Goal: Information Seeking & Learning: Learn about a topic

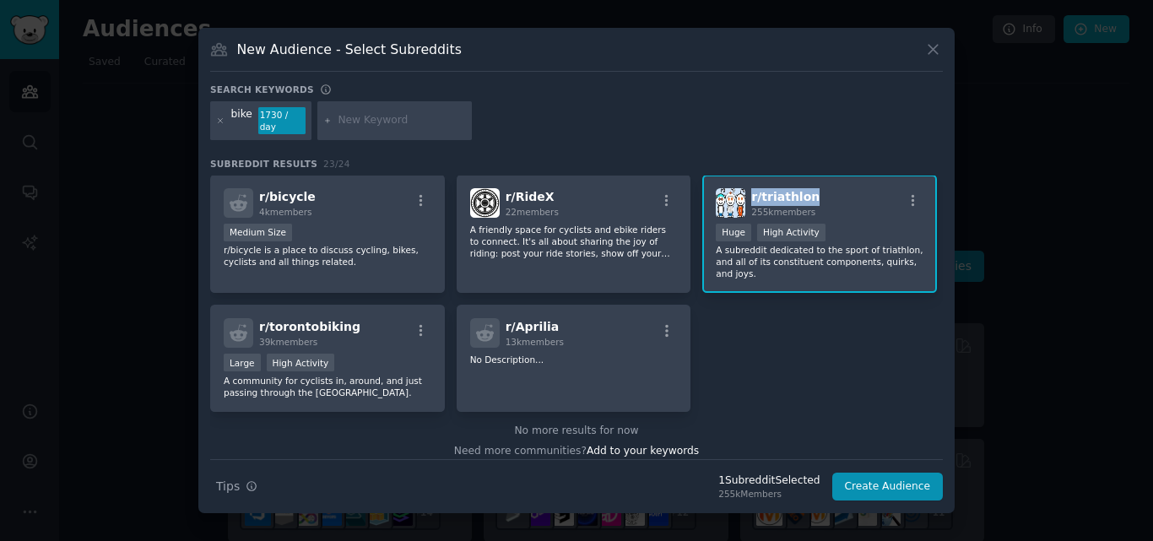
drag, startPoint x: 0, startPoint y: 0, endPoint x: 751, endPoint y: 198, distance: 776.4
click at [751, 198] on div "r/ triathlon 255k members" at bounding box center [820, 203] width 208 height 30
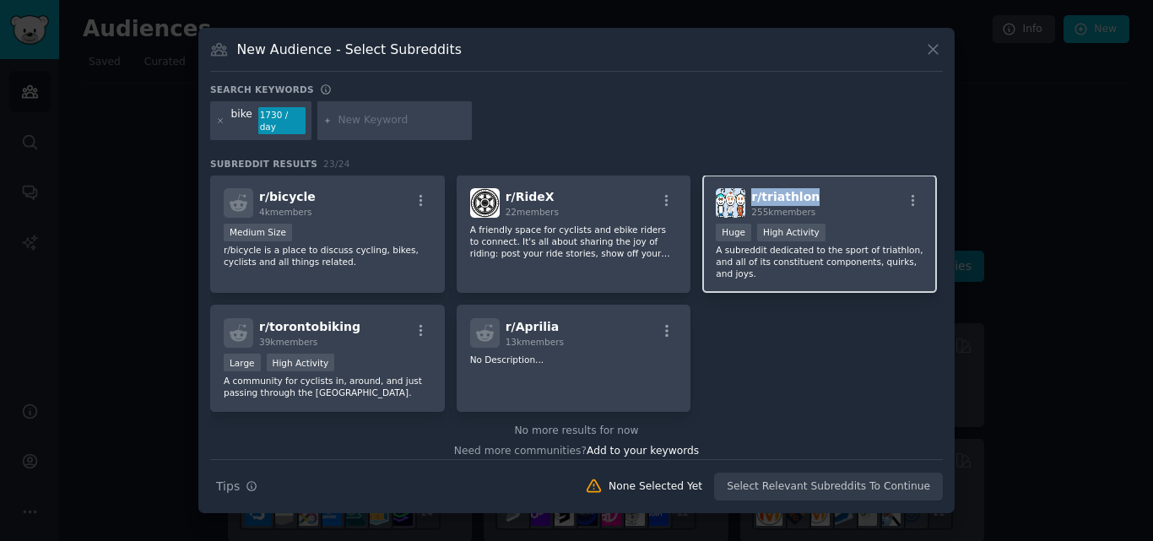
copy span "r/ triathlon"
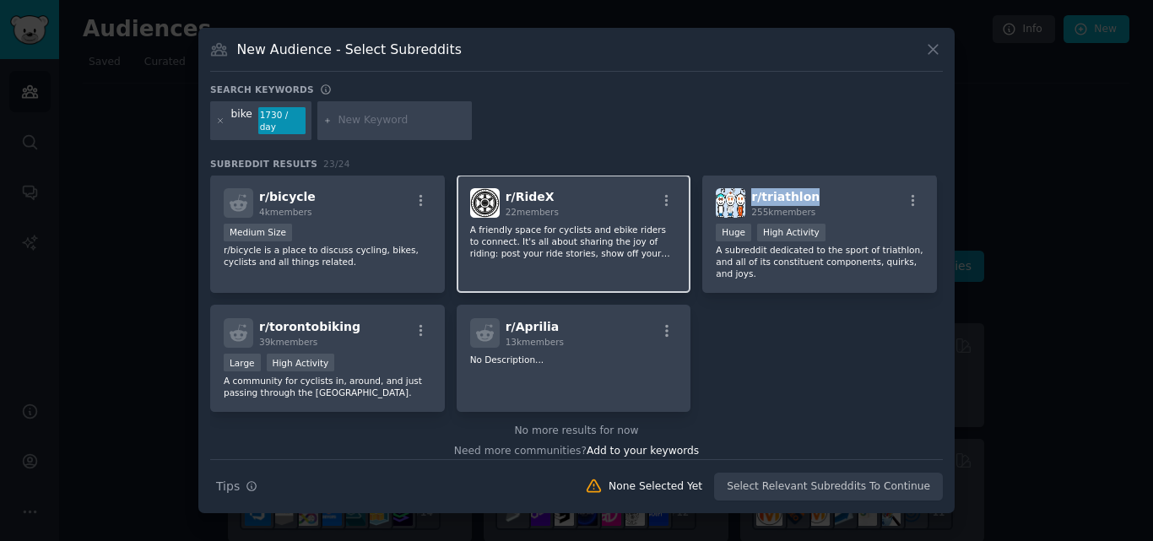
click at [561, 189] on div "r/ RideX 22 members" at bounding box center [574, 203] width 208 height 30
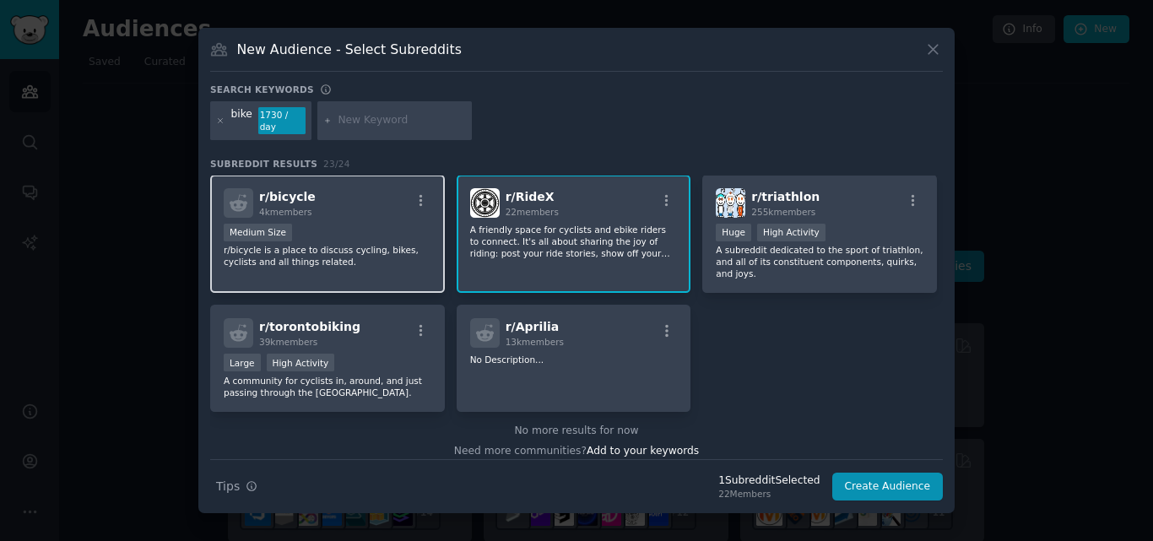
click at [322, 190] on div "r/ bicycle 4k members" at bounding box center [328, 203] width 208 height 30
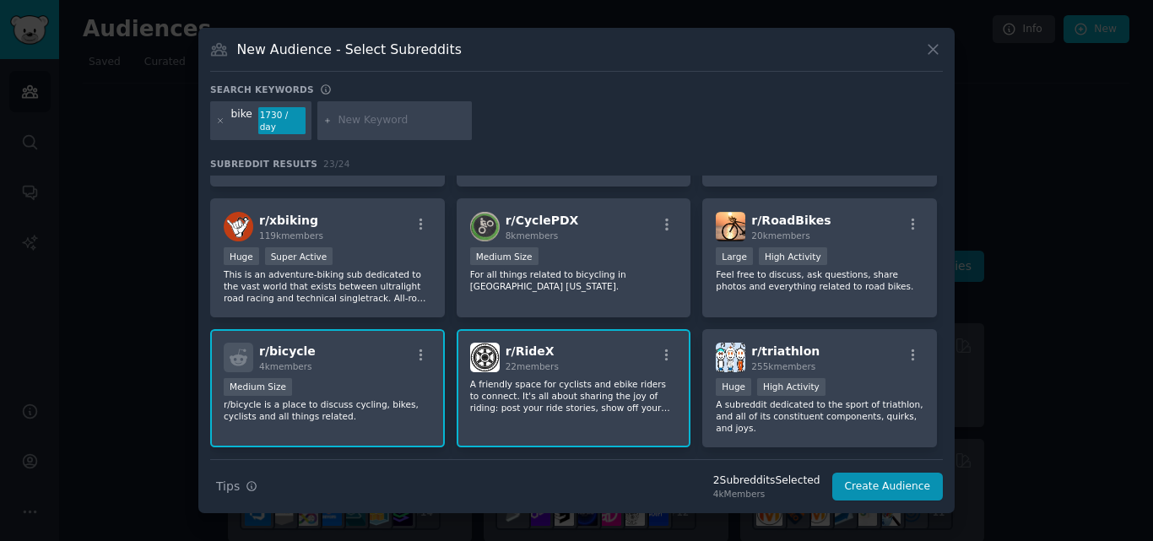
scroll to position [603, 0]
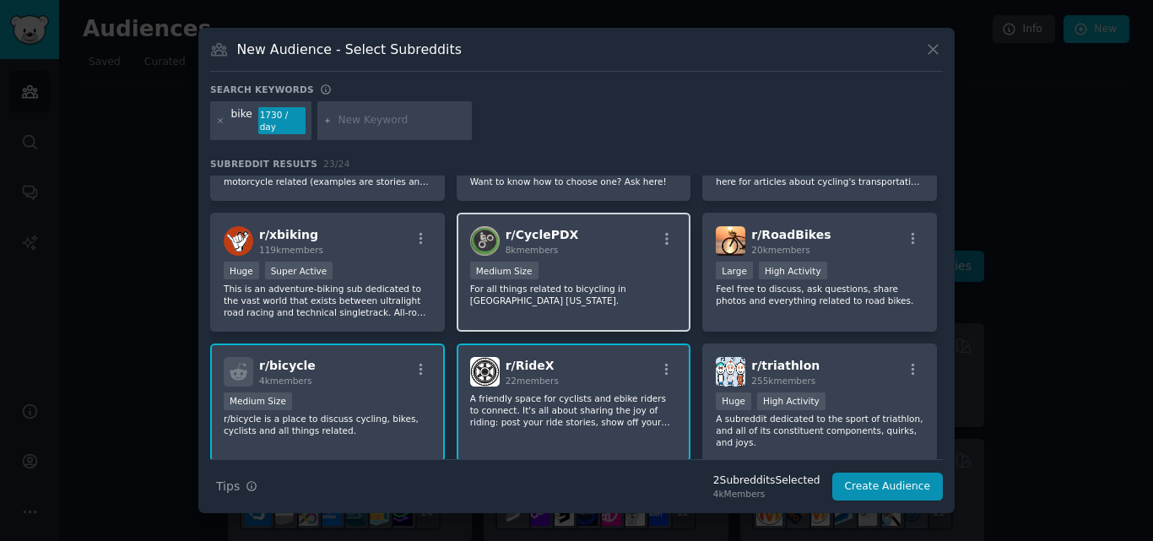
click at [573, 227] on div "r/ CyclePDX 8k members" at bounding box center [574, 241] width 208 height 30
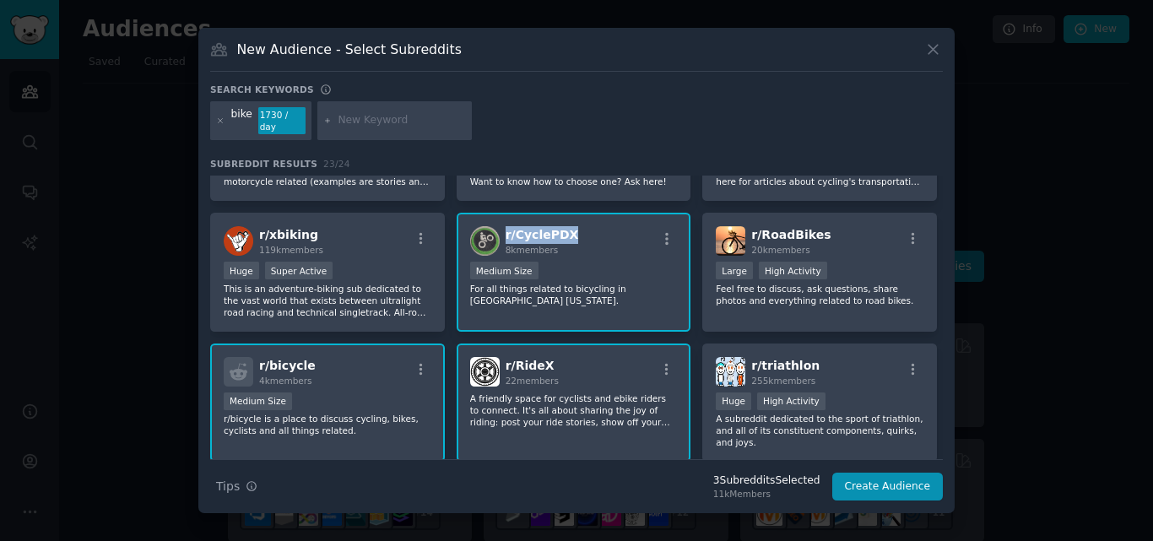
drag, startPoint x: 573, startPoint y: 227, endPoint x: 505, endPoint y: 233, distance: 68.6
click at [505, 233] on div "r/ CyclePDX 8k members" at bounding box center [574, 241] width 208 height 30
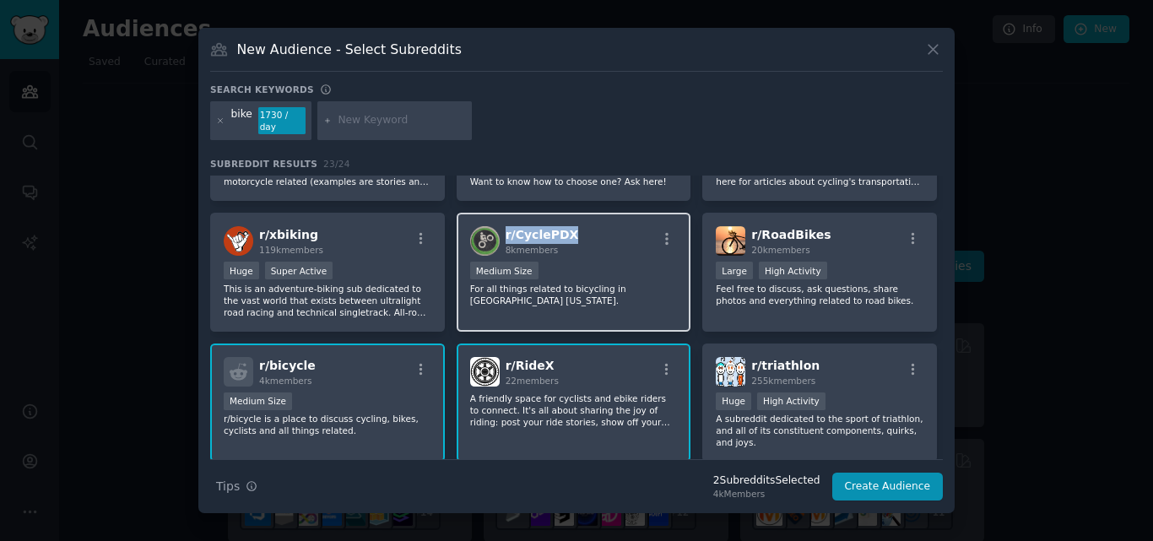
copy span "r/ CyclePDX"
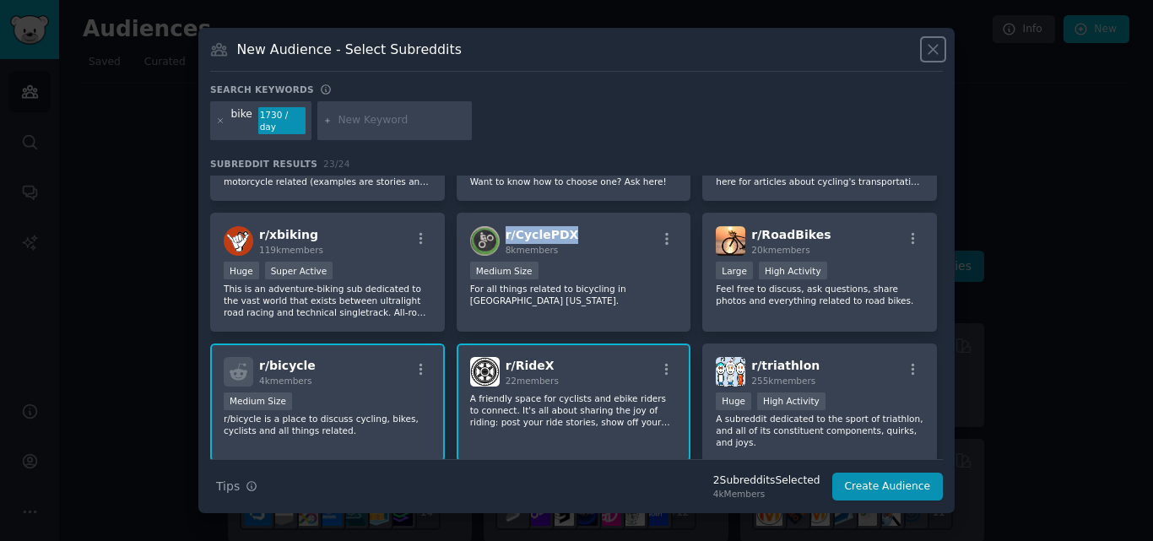
click at [938, 55] on icon at bounding box center [933, 50] width 9 height 9
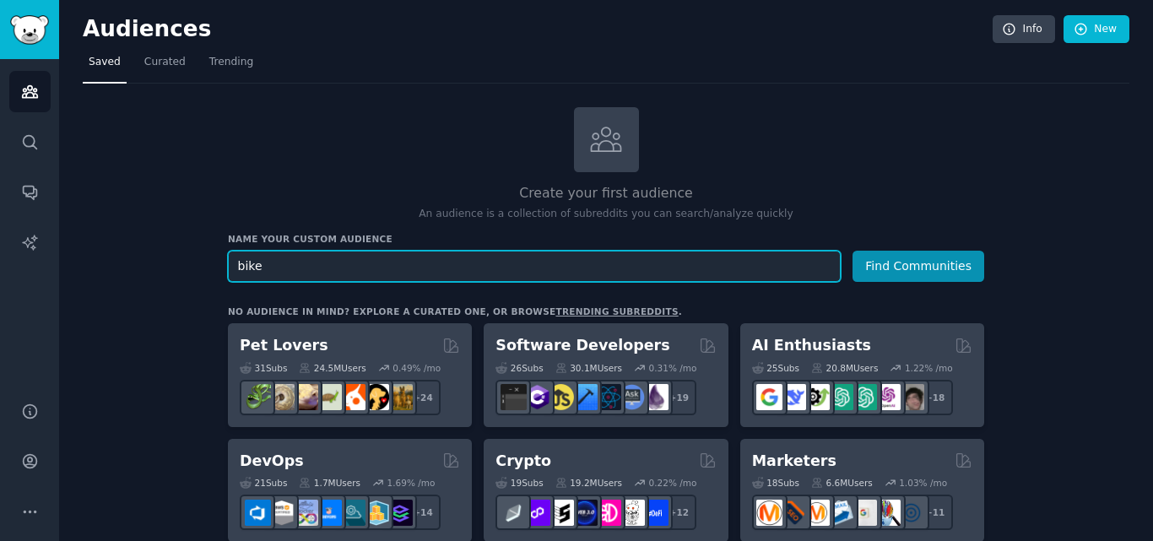
click at [519, 275] on input "bike" at bounding box center [534, 266] width 613 height 31
paste input "off road electric"
type input "off road electric bike"
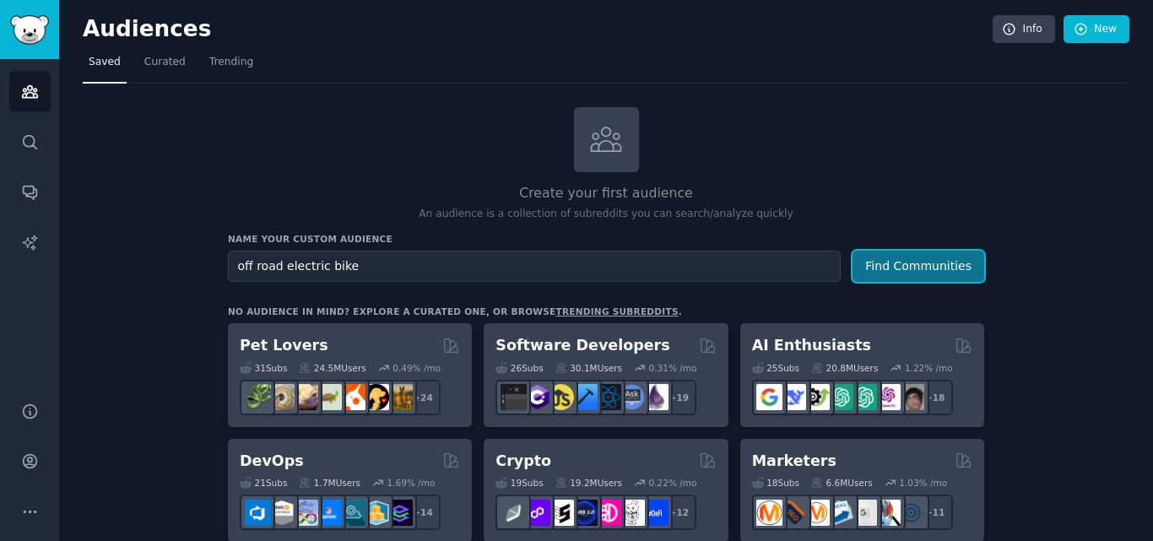
click at [919, 267] on button "Find Communities" at bounding box center [919, 266] width 132 height 31
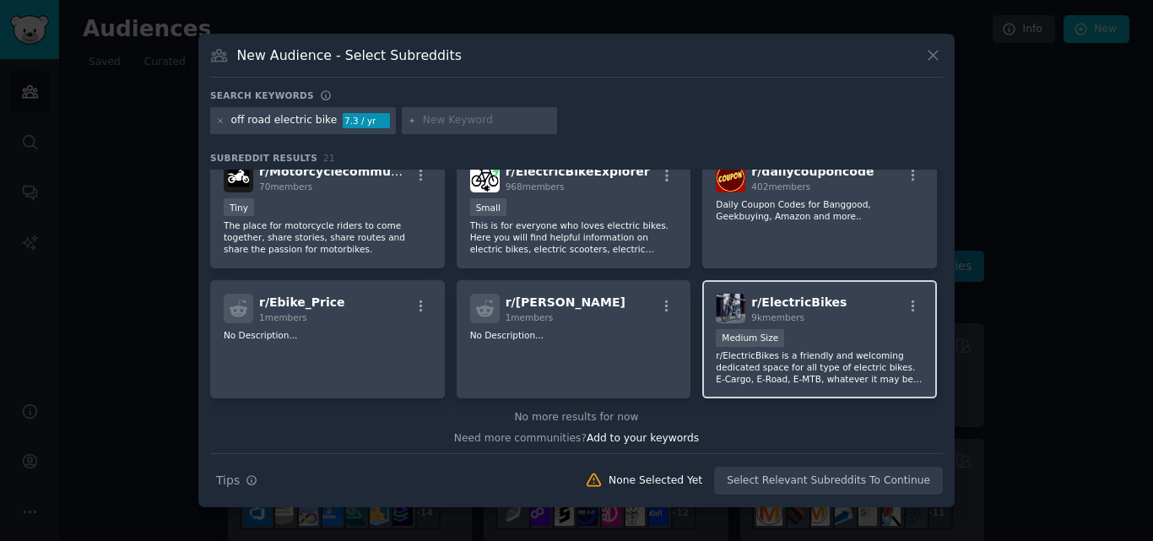
scroll to position [676, 0]
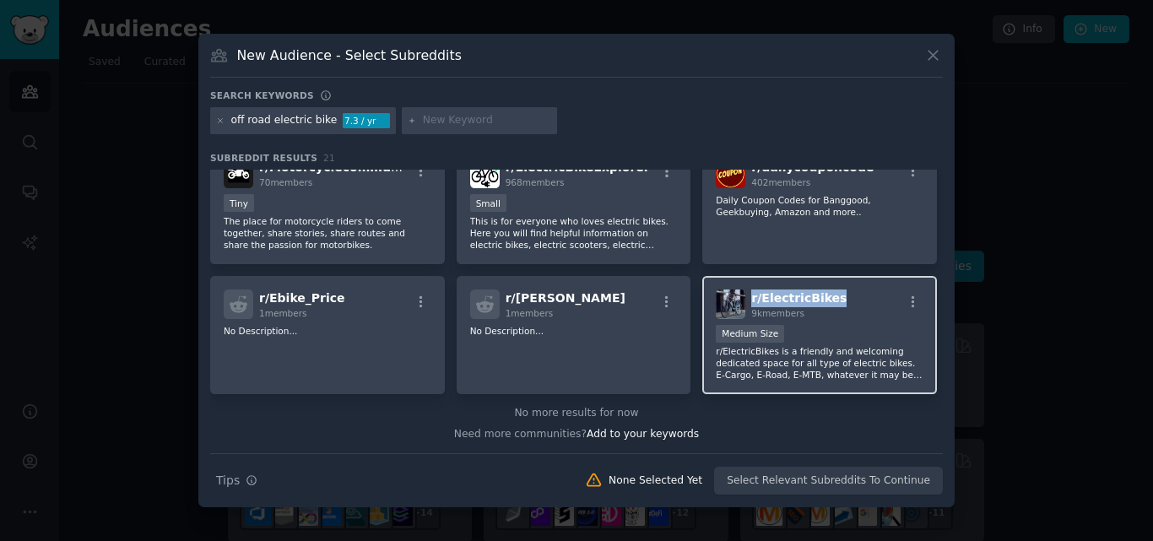
drag, startPoint x: 835, startPoint y: 296, endPoint x: 747, endPoint y: 295, distance: 87.8
click at [747, 295] on div "r/ ElectricBikes 9k members" at bounding box center [820, 305] width 208 height 30
